Goal: Task Accomplishment & Management: Use online tool/utility

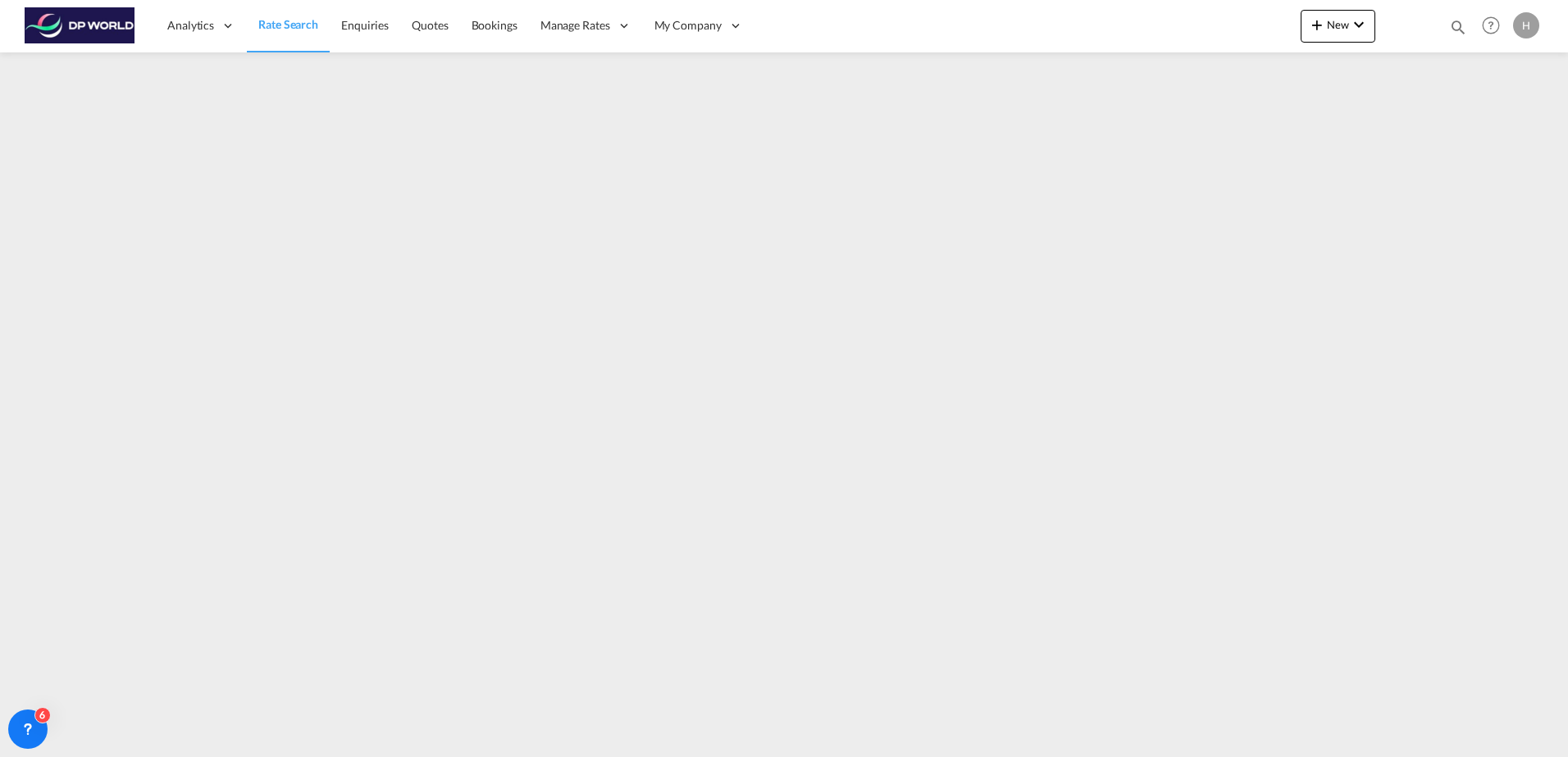
click at [291, 31] on span "Rate Search" at bounding box center [289, 24] width 60 height 16
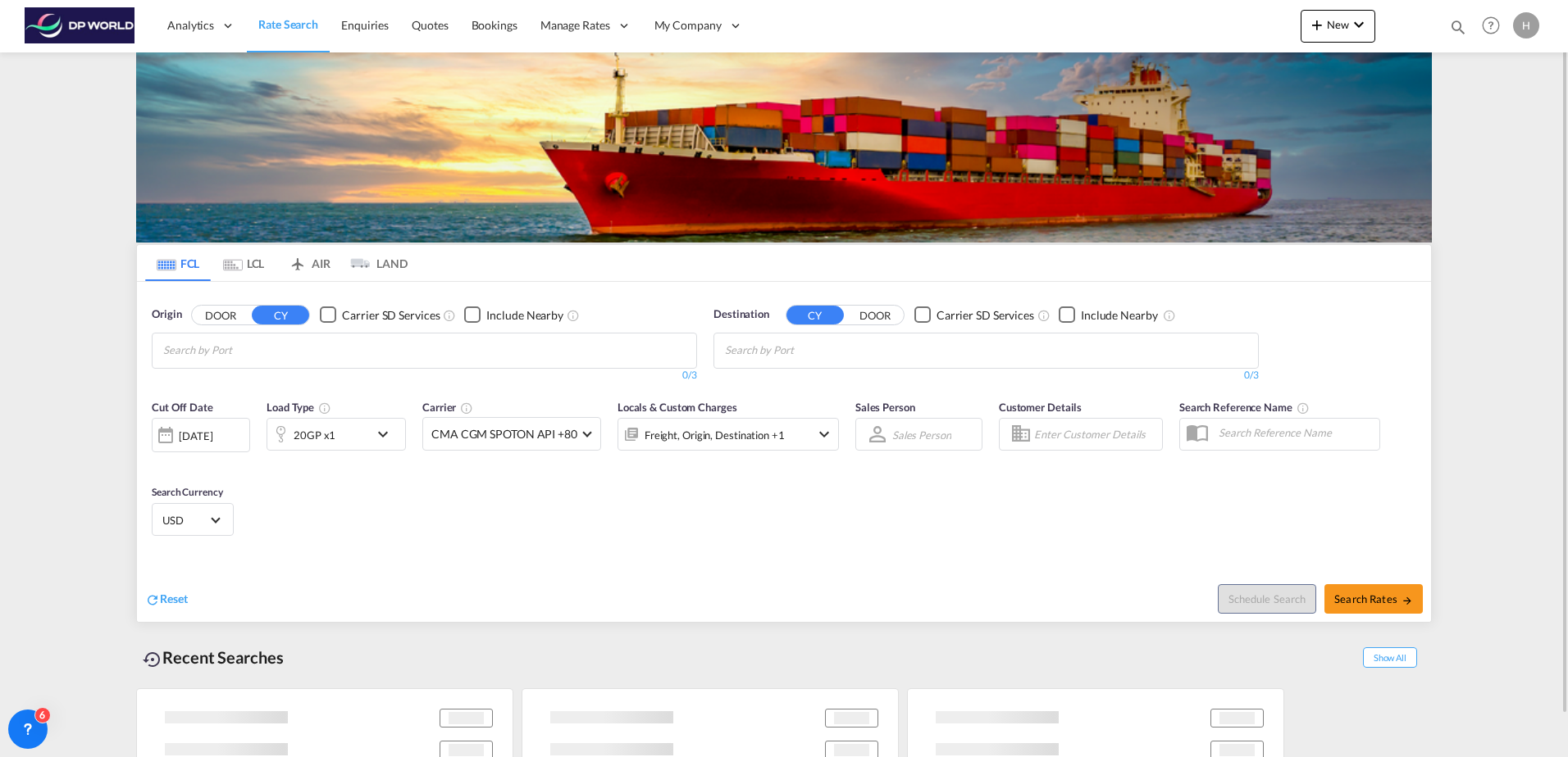
click at [212, 437] on div "[DATE]" at bounding box center [195, 435] width 34 height 14
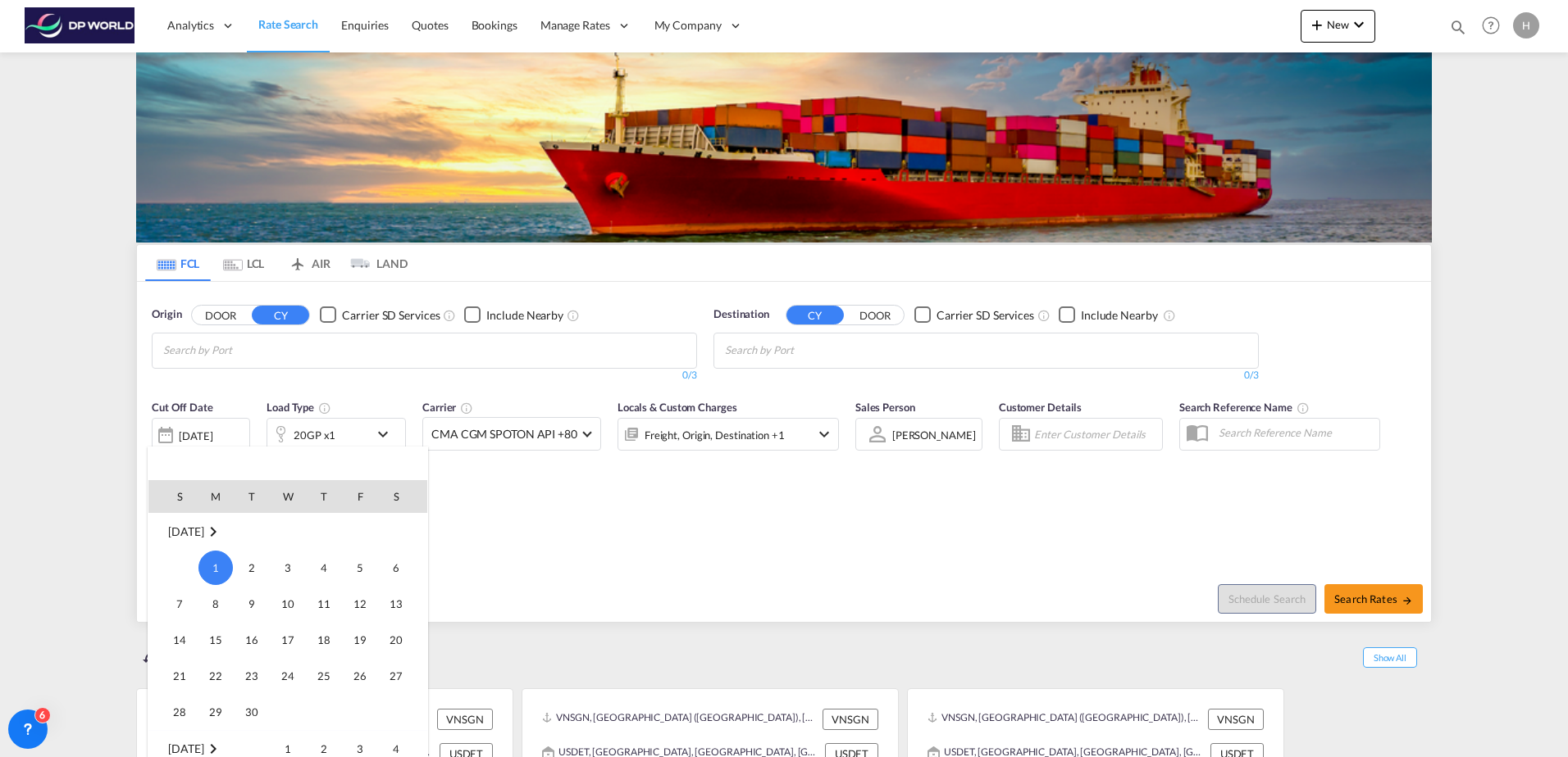
click at [223, 528] on md-icon "September 2025" at bounding box center [213, 531] width 19 height 19
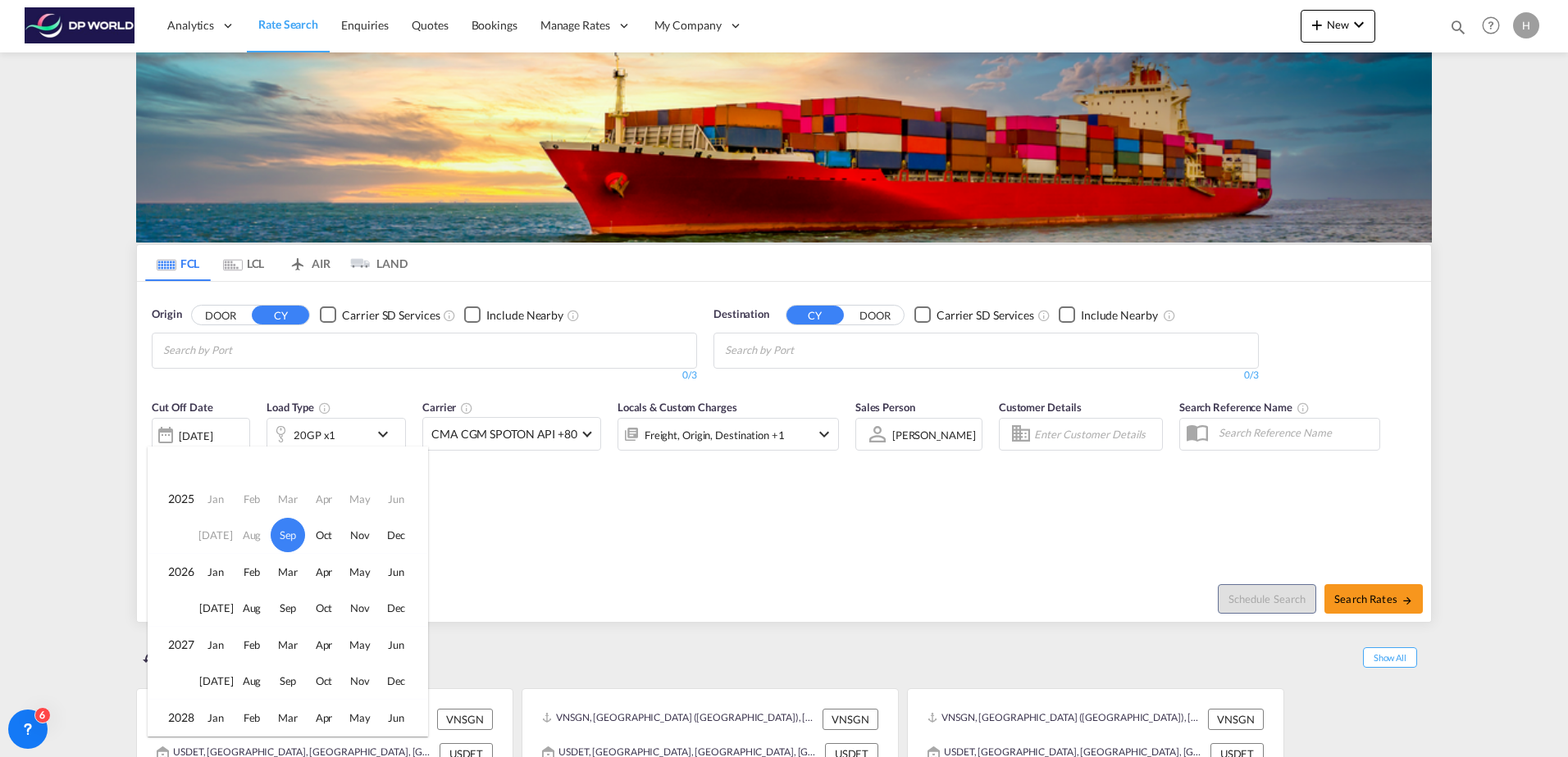
click at [246, 537] on td "Aug" at bounding box center [251, 535] width 36 height 37
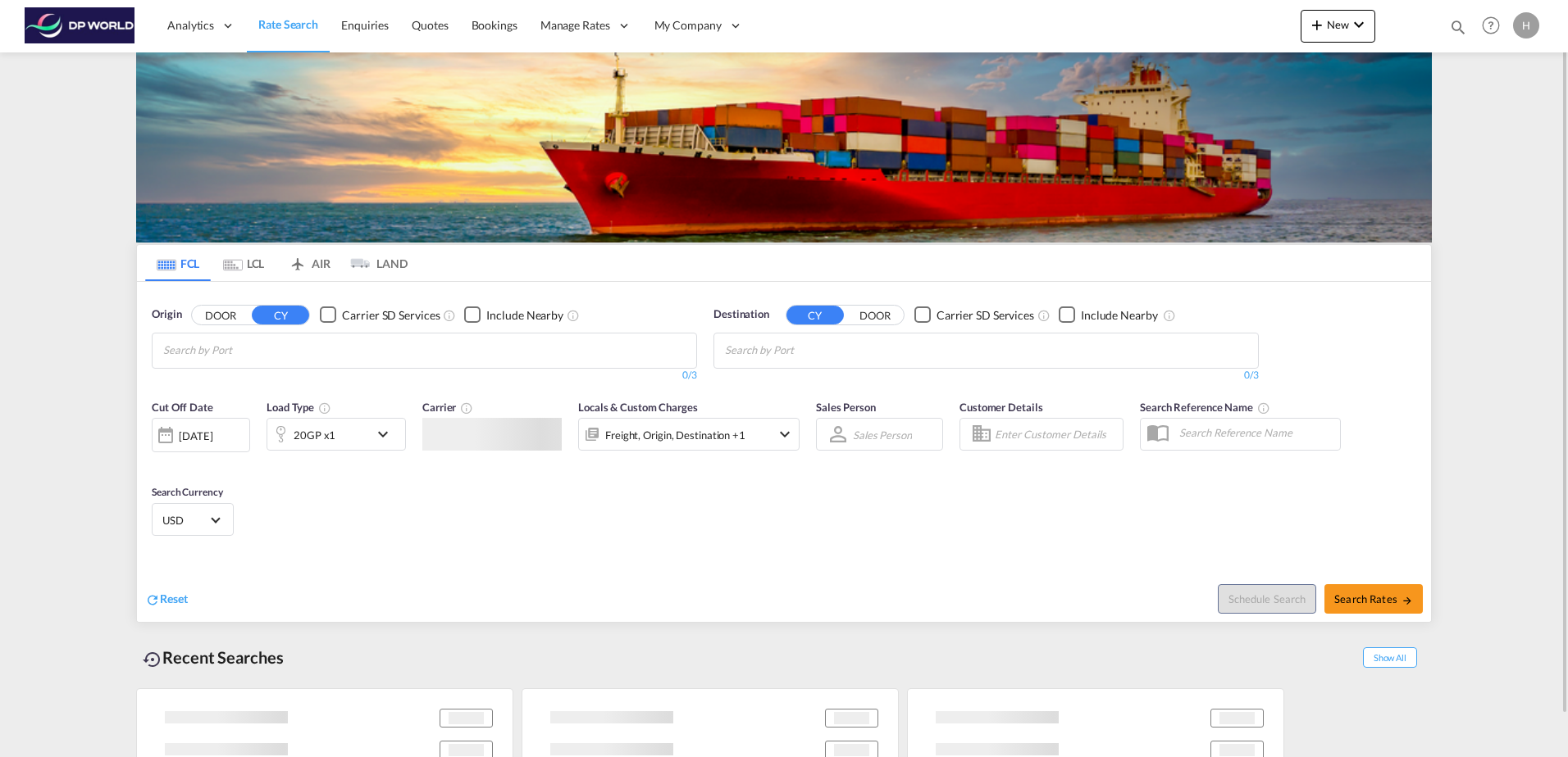
click at [301, 36] on link "Rate Search" at bounding box center [289, 25] width 83 height 53
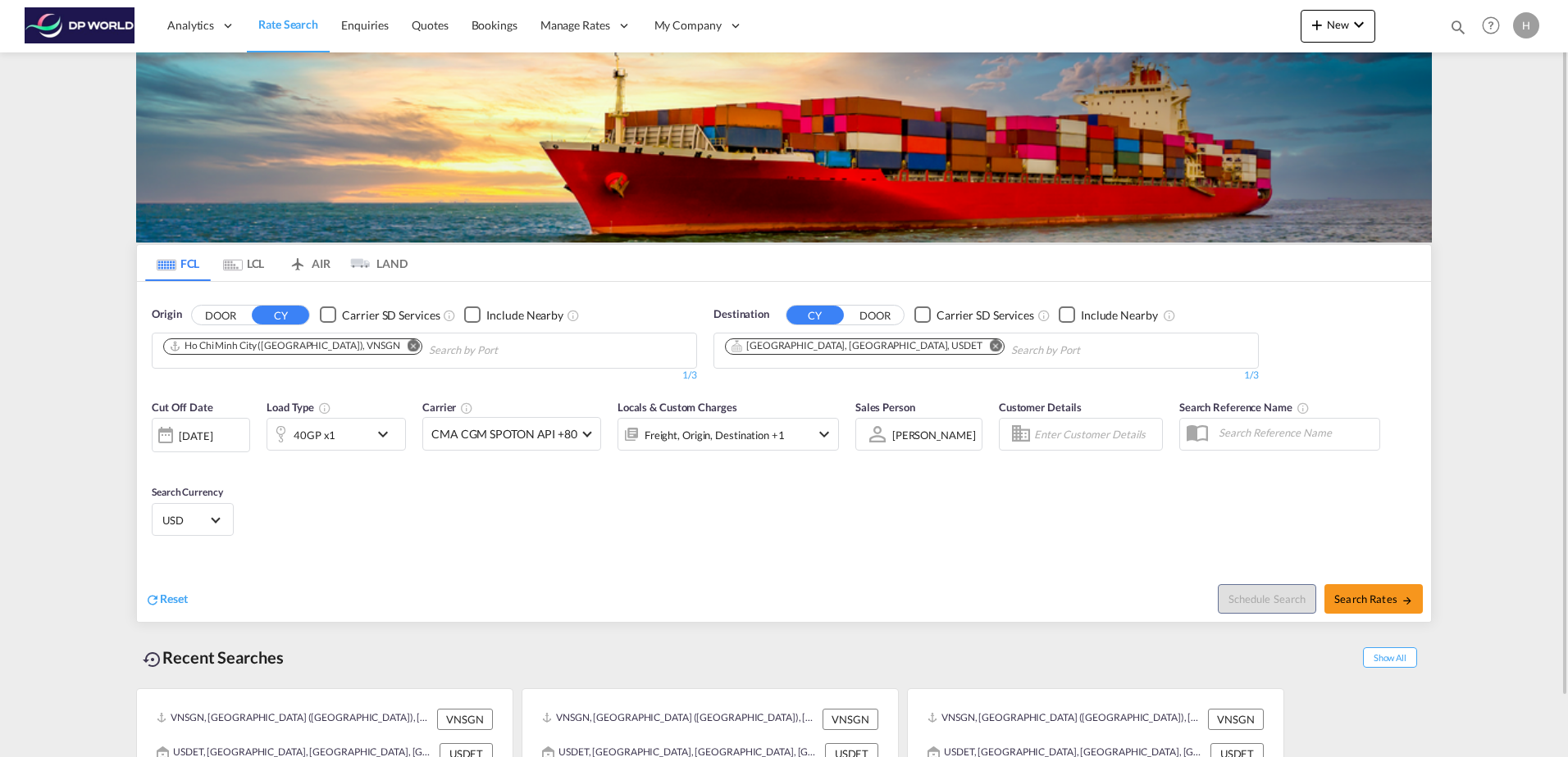
click at [209, 436] on div "[DATE]" at bounding box center [195, 435] width 34 height 14
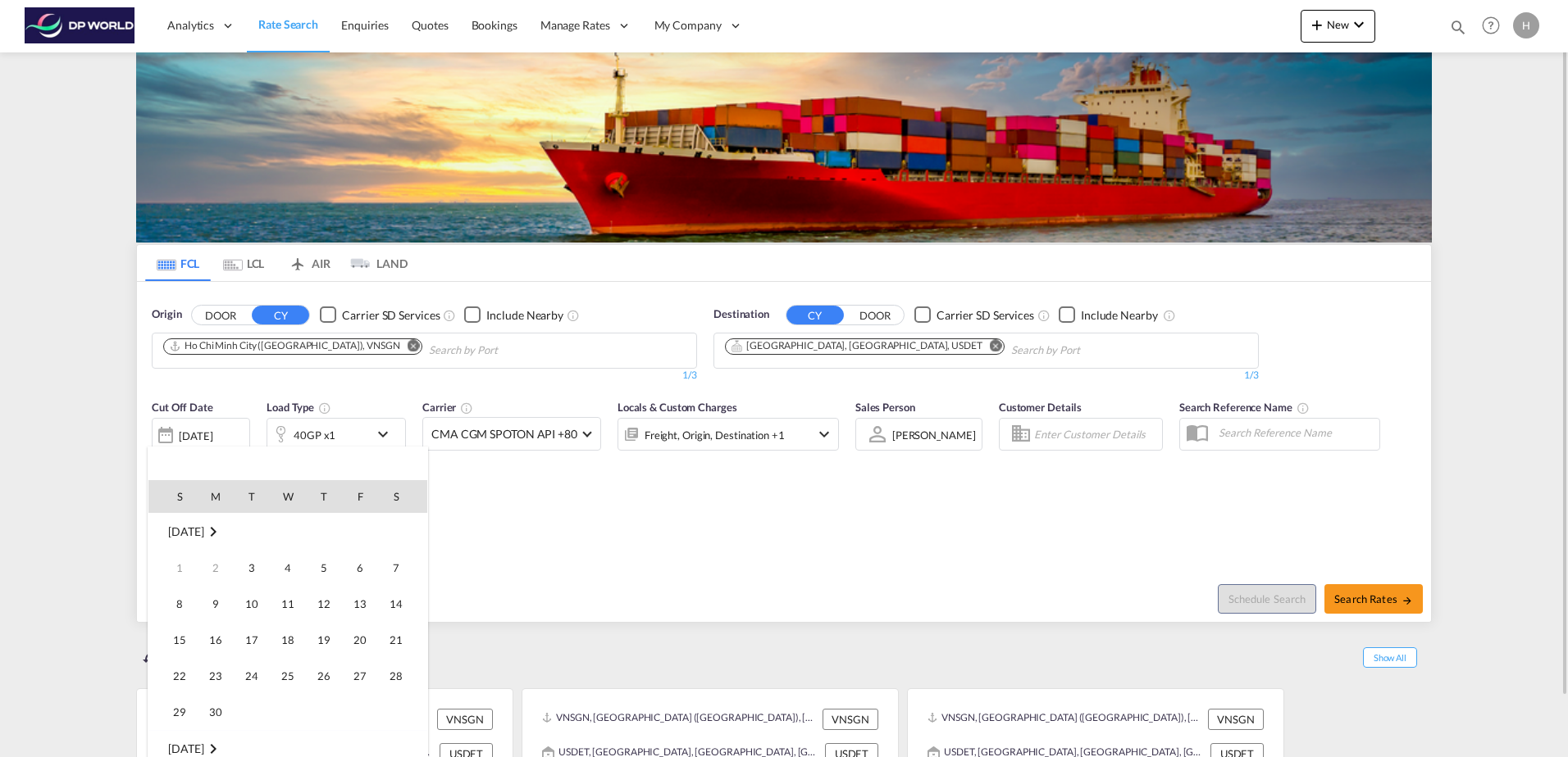
scroll to position [652, 0]
click at [204, 528] on span "[DATE]" at bounding box center [185, 531] width 36 height 14
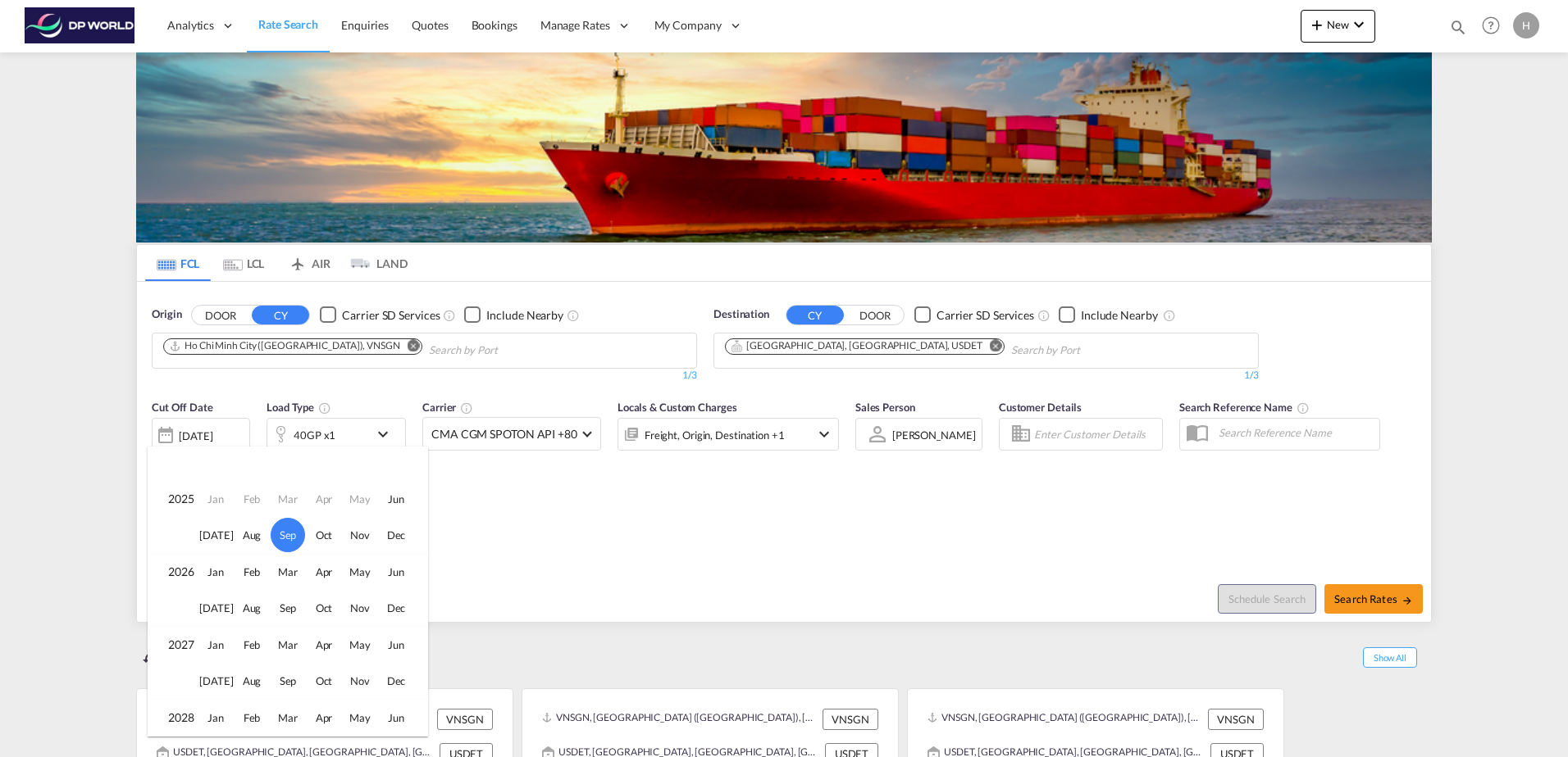
click at [357, 500] on td "May" at bounding box center [359, 499] width 36 height 37
drag, startPoint x: 222, startPoint y: 400, endPoint x: 216, endPoint y: 407, distance: 9.2
click at [222, 400] on div at bounding box center [784, 378] width 1568 height 757
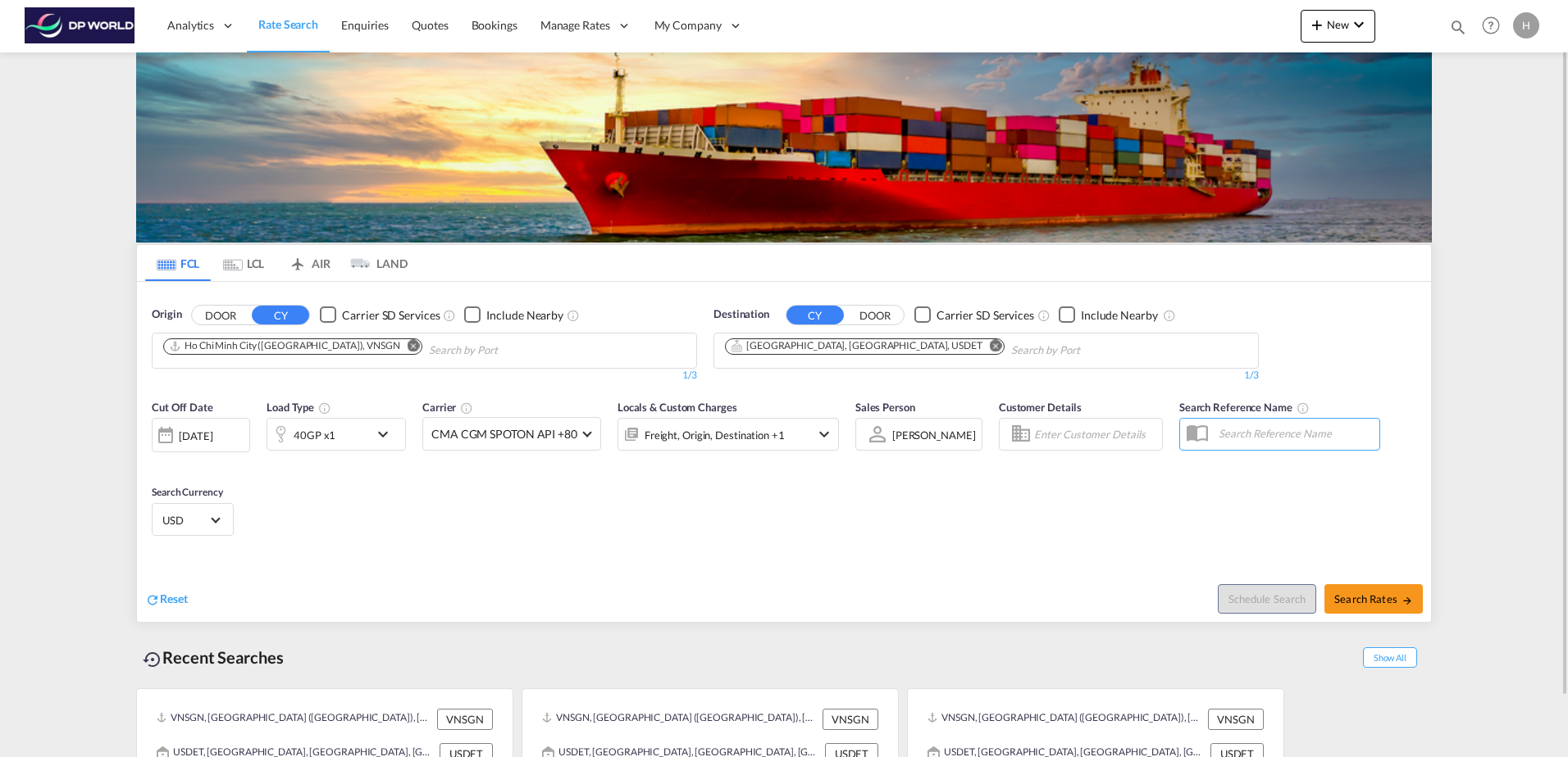
click at [189, 432] on div "[DATE]" at bounding box center [195, 435] width 34 height 14
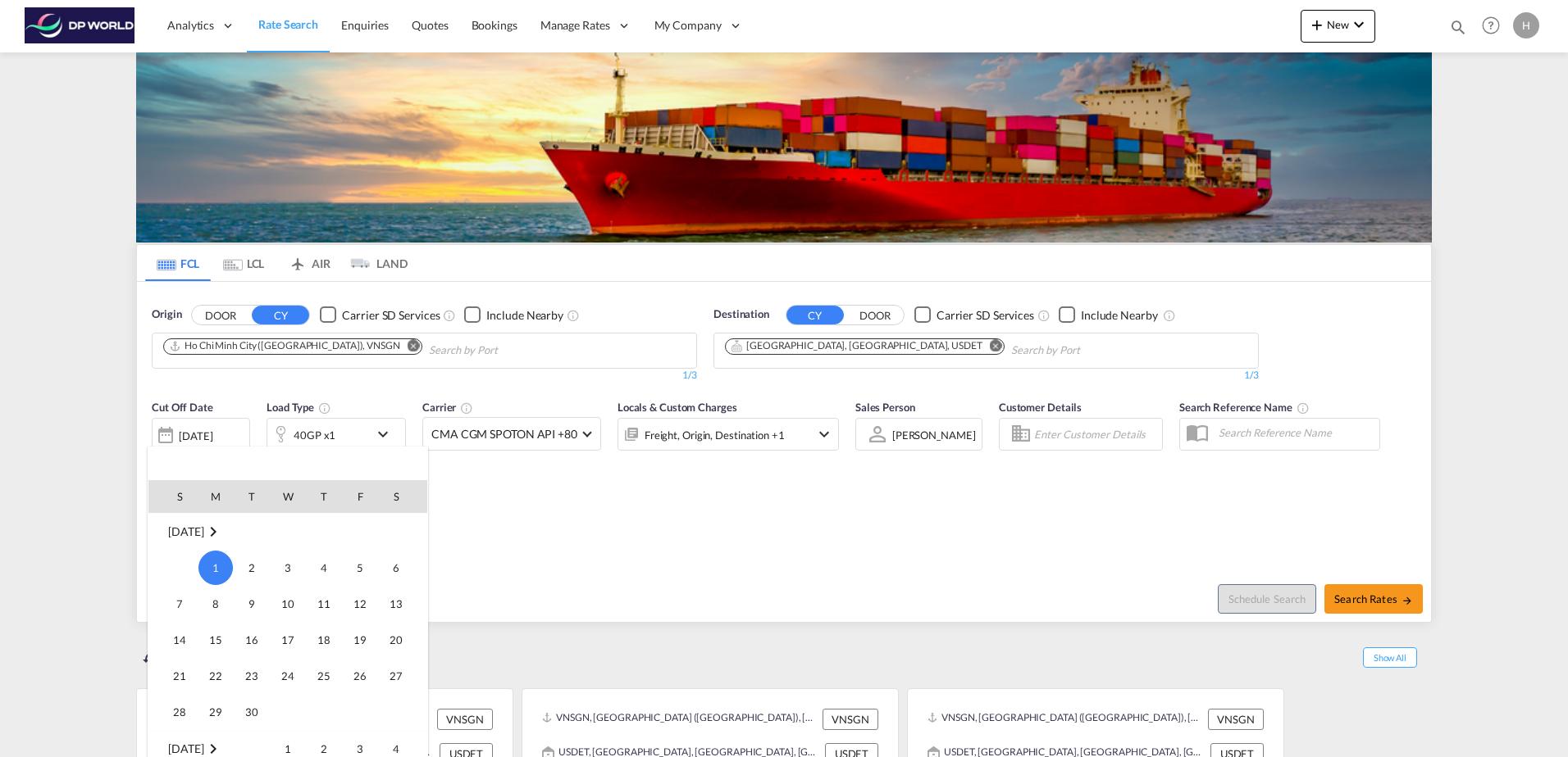
click at [201, 531] on span "[DATE]" at bounding box center [185, 531] width 36 height 14
